Goal: Transaction & Acquisition: Purchase product/service

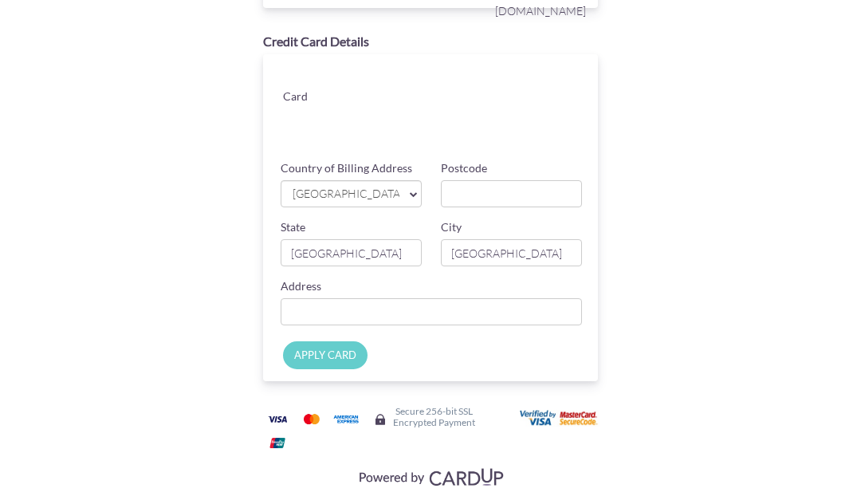
scroll to position [183, 0]
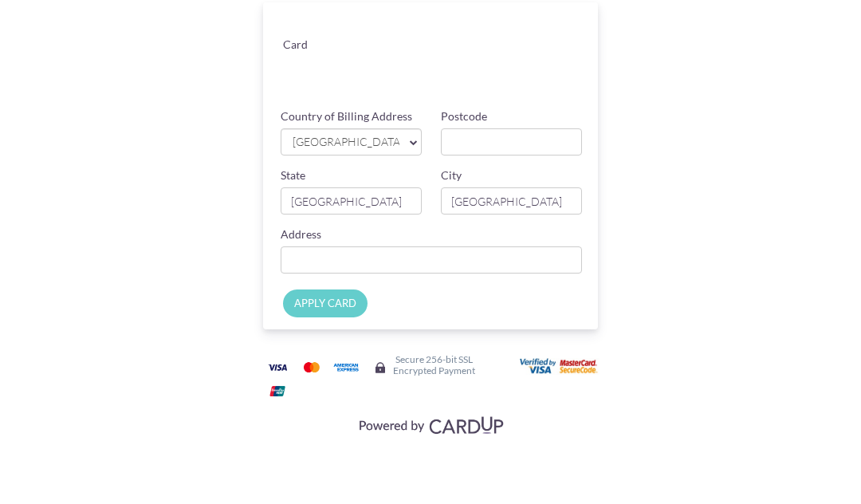
click at [695, 93] on div "Payment Details Amount SGD 5,266.34 Payment Reference SG-024-IN25-4361 Email ad…" at bounding box center [430, 160] width 644 height 611
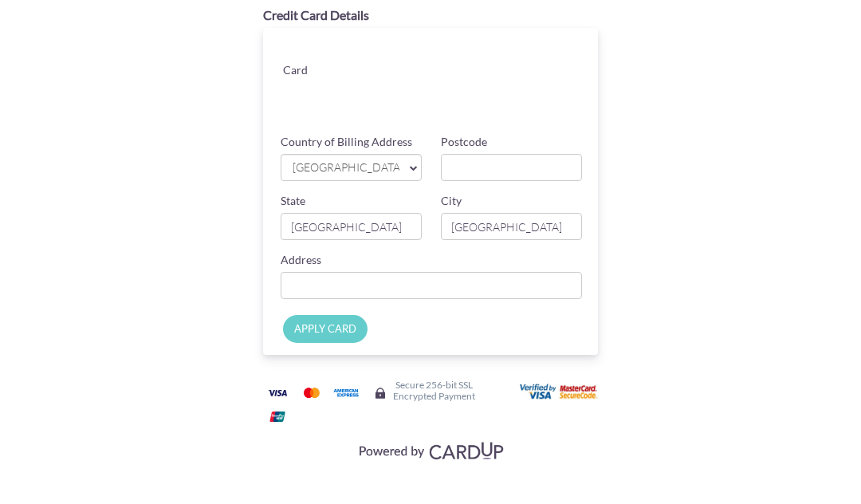
click at [359, 167] on span "[GEOGRAPHIC_DATA]" at bounding box center [345, 167] width 108 height 17
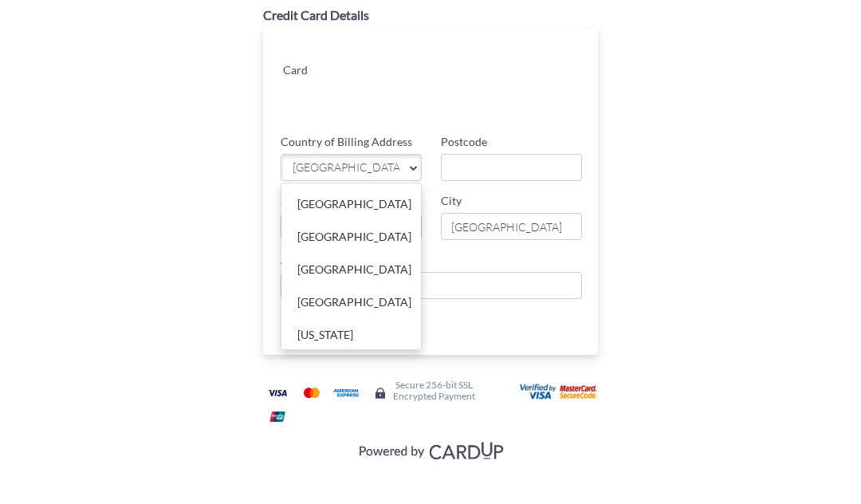
click at [390, 177] on div at bounding box center [430, 252] width 861 height 504
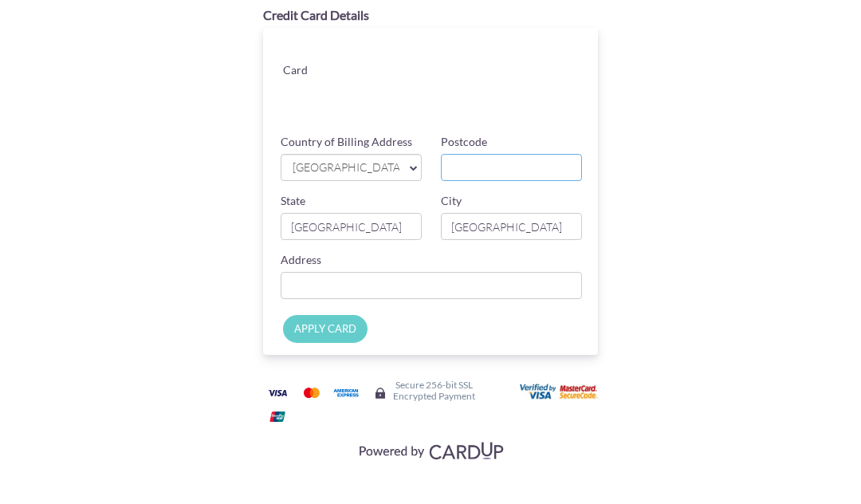
click at [496, 168] on input "Postcode" at bounding box center [511, 167] width 141 height 27
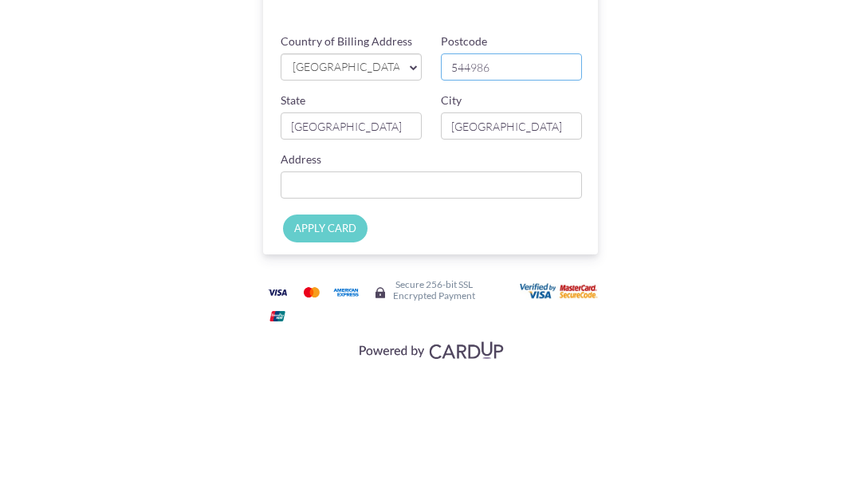
type input "544986"
click at [691, 80] on div "Payment Details Amount SGD 5,266.34 Payment Reference SG-024-IN25-4361 Email ad…" at bounding box center [430, 160] width 644 height 611
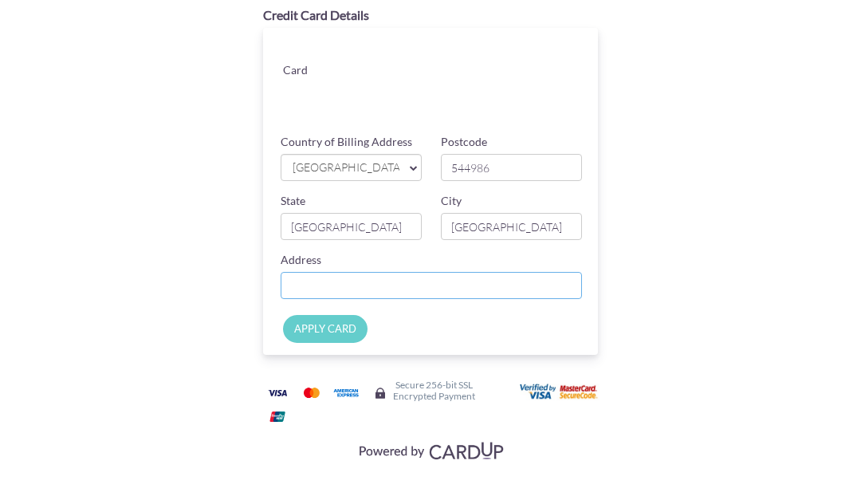
click at [420, 297] on input "Country of Billing Address" at bounding box center [431, 285] width 301 height 27
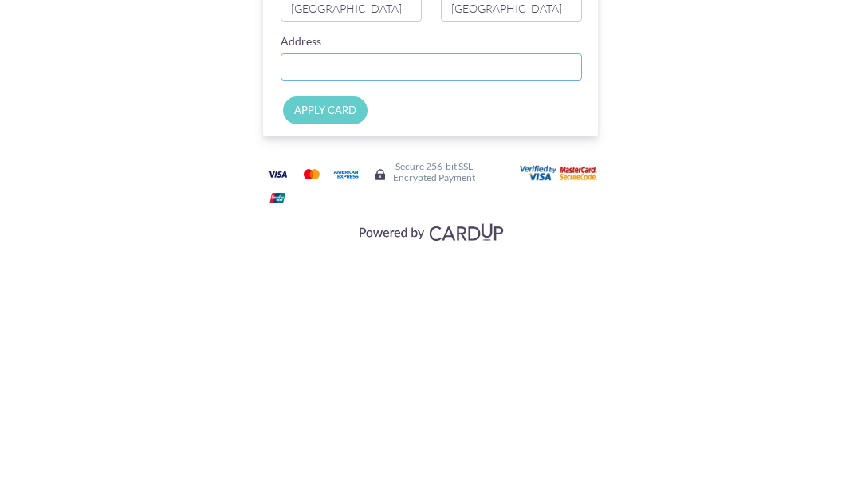
type input "[STREET_ADDRESS]: 19-12, Building: The Quartz"
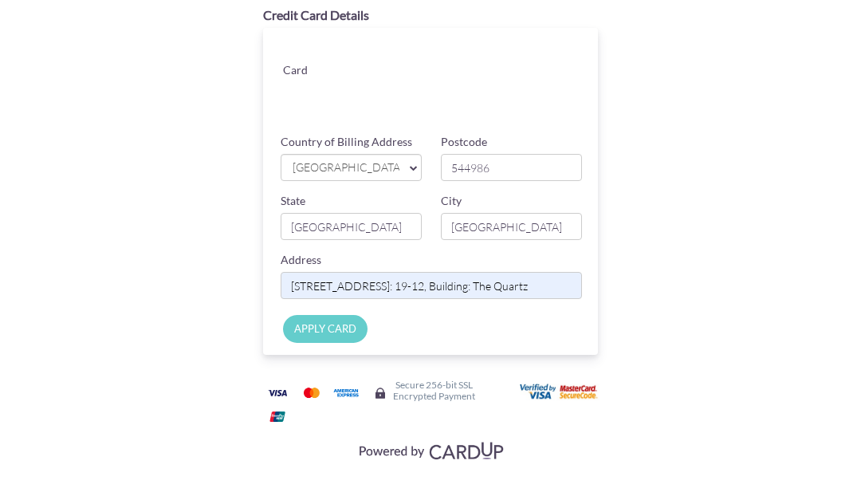
click at [332, 328] on input "APPLY CARD" at bounding box center [325, 329] width 85 height 28
type input "Applying..."
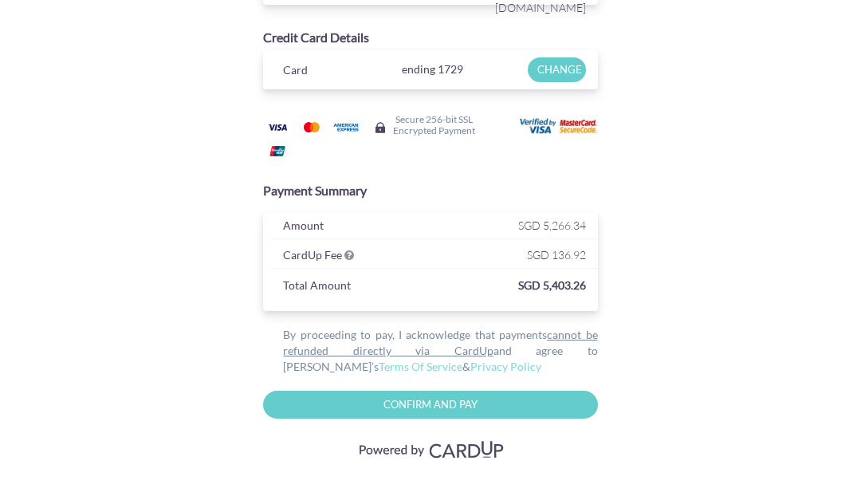
scroll to position [158, 0]
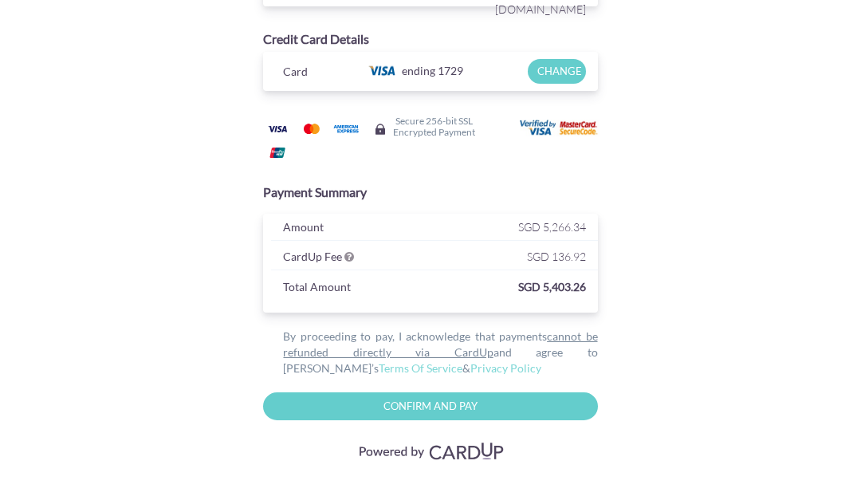
click at [494, 408] on input "Confirm and Pay" at bounding box center [430, 406] width 334 height 28
type input "Please wait..."
